Goal: Transaction & Acquisition: Purchase product/service

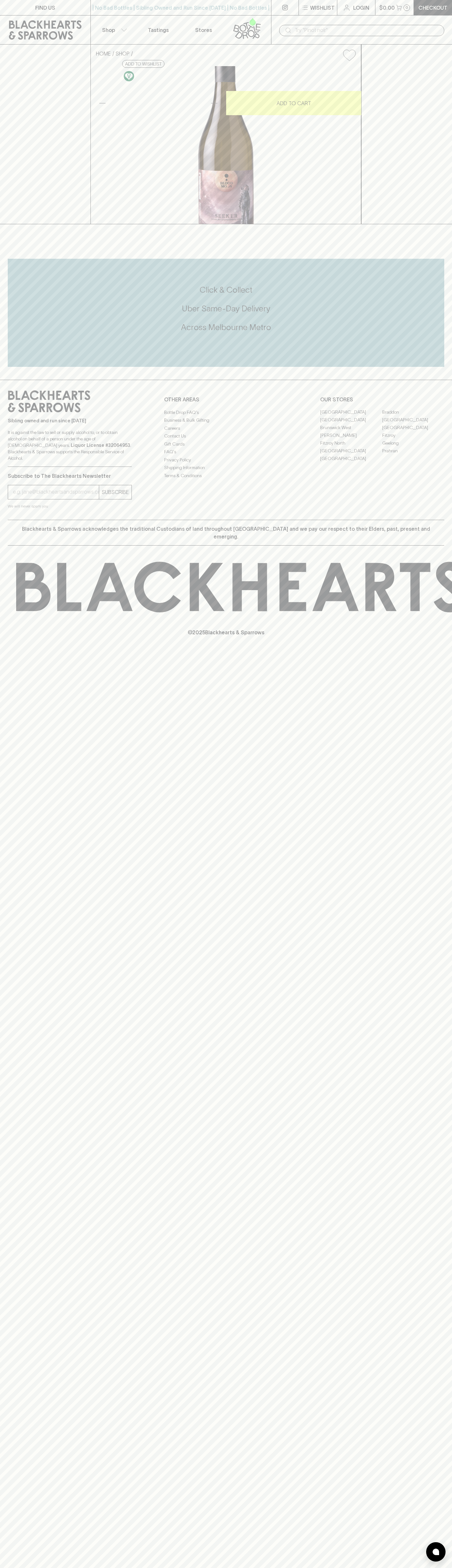
click at [345, 15] on div "Login" at bounding box center [356, 7] width 38 height 15
click at [436, 1310] on div "FIND US | No Bad Bottles | Sibling Owned and Run Since [DATE] | No Bad Bottles …" at bounding box center [226, 784] width 452 height 1568
click at [171, 1567] on html "FIND US | No Bad Bottles | Sibling Owned and Run Since [DATE] | No Bad Bottles …" at bounding box center [226, 784] width 452 height 1568
click at [22, 1352] on div "FIND US | No Bad Bottles | Sibling Owned and Run Since [DATE] | No Bad Bottles …" at bounding box center [226, 784] width 452 height 1568
